Goal: Check status: Check status

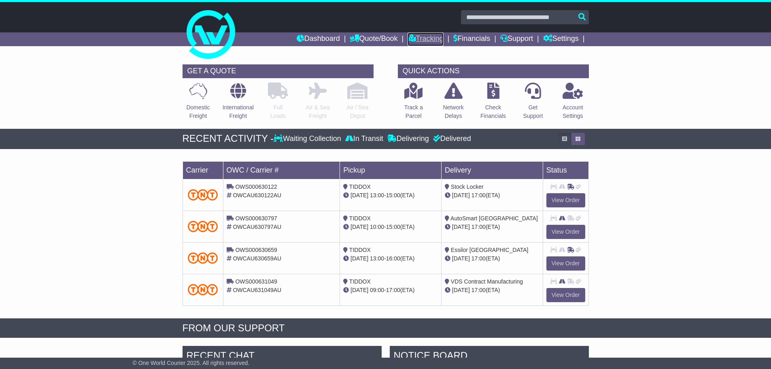
click at [408, 39] on link "Tracking" at bounding box center [425, 39] width 36 height 14
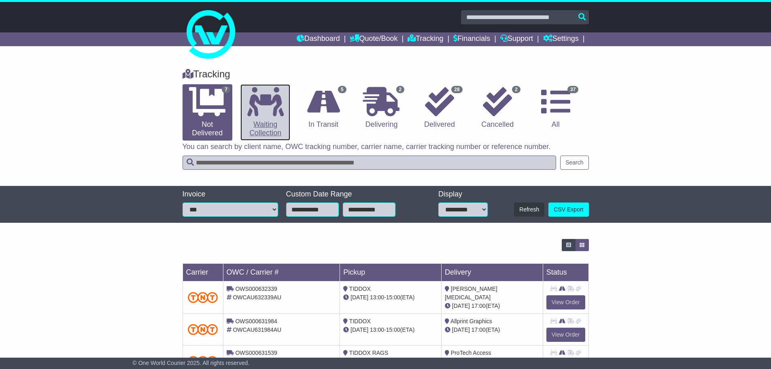
click at [254, 123] on link "0 Waiting Collection" at bounding box center [265, 112] width 50 height 56
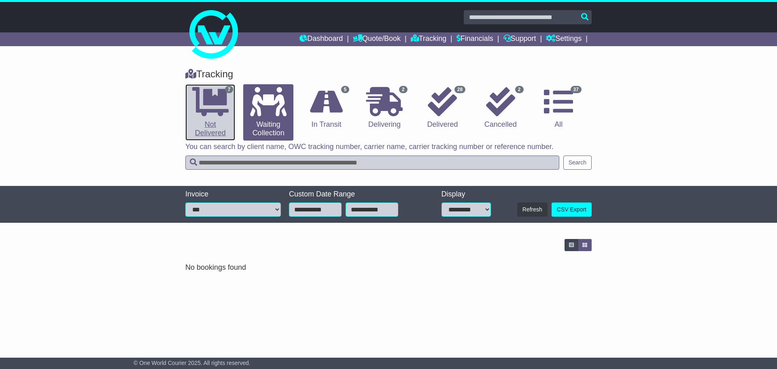
click at [225, 119] on link "7 Not Delivered" at bounding box center [210, 112] width 50 height 56
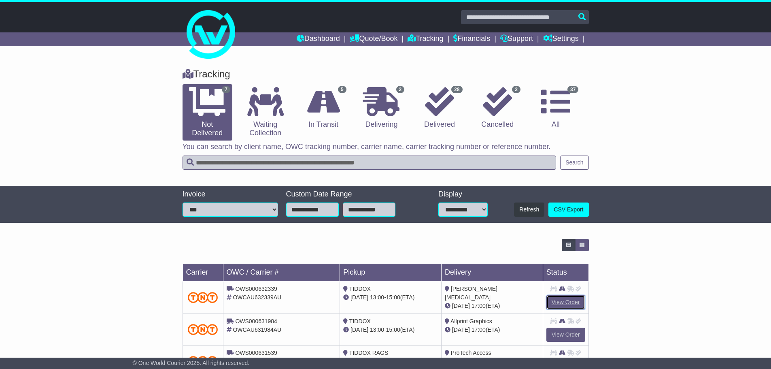
click at [558, 300] on link "View Order" at bounding box center [565, 302] width 39 height 14
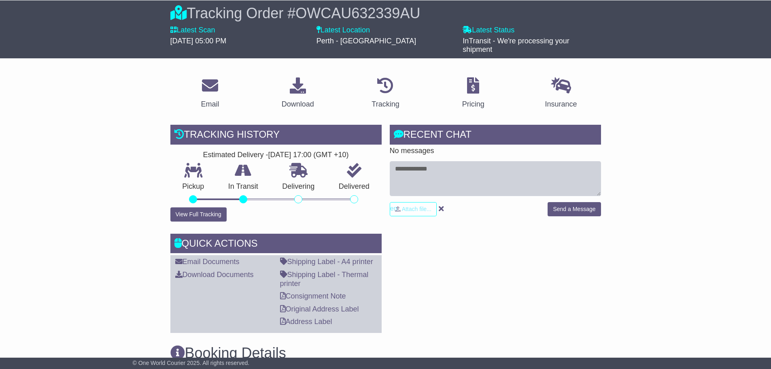
scroll to position [162, 0]
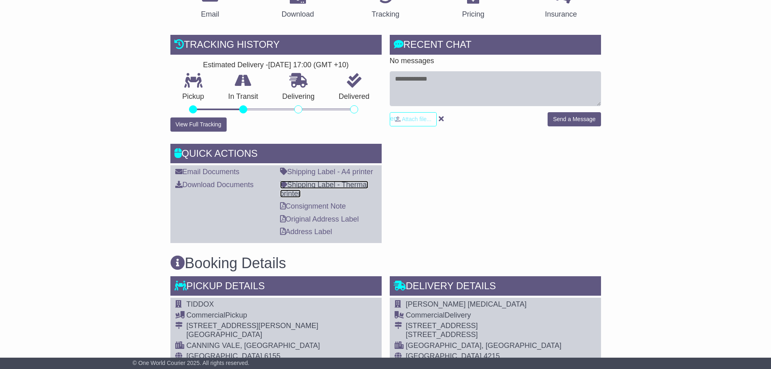
click at [315, 183] on link "Shipping Label - Thermal printer" at bounding box center [324, 188] width 89 height 17
